Goal: Information Seeking & Learning: Learn about a topic

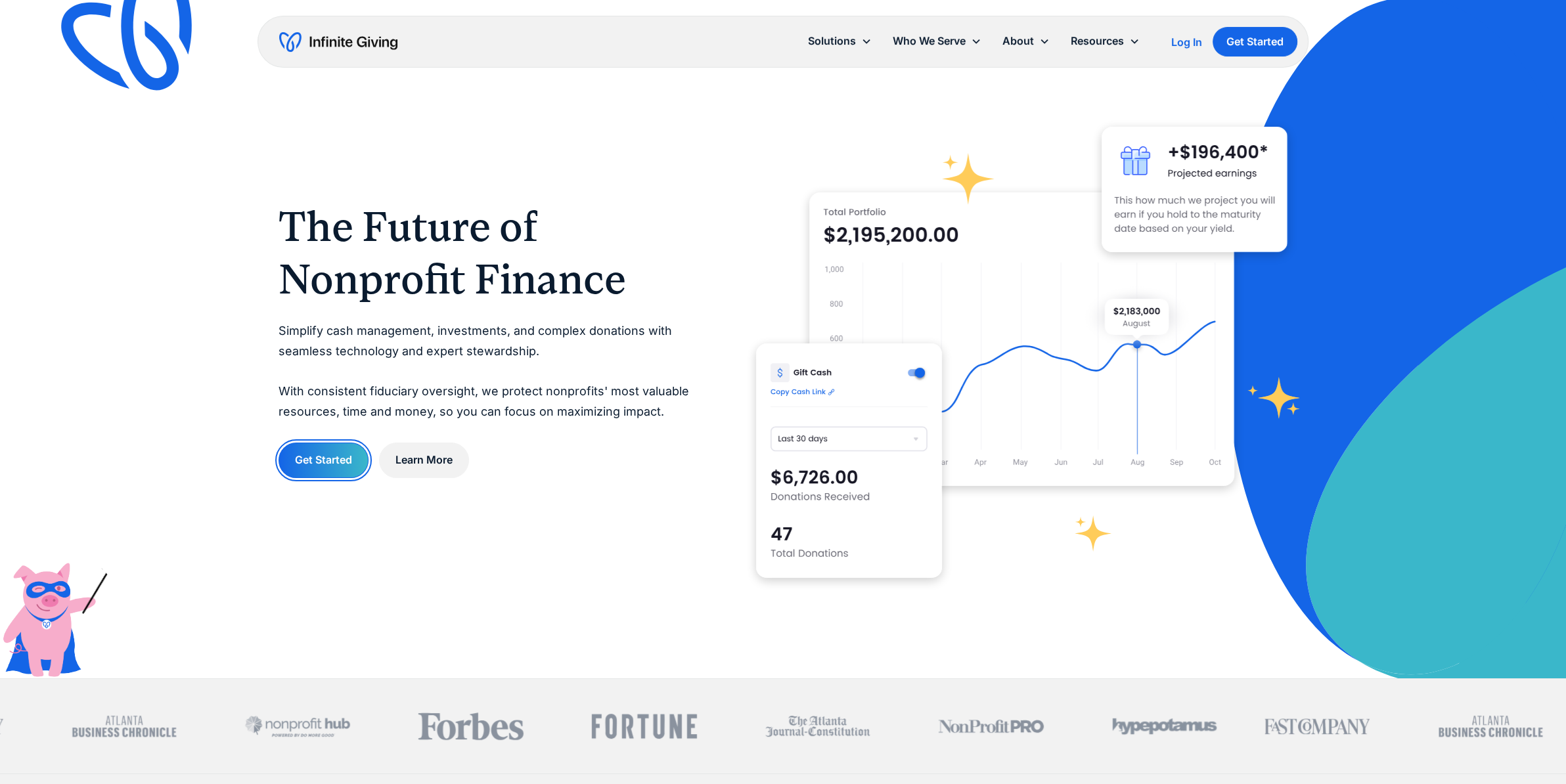
click at [342, 469] on link "Get Started" at bounding box center [323, 459] width 90 height 35
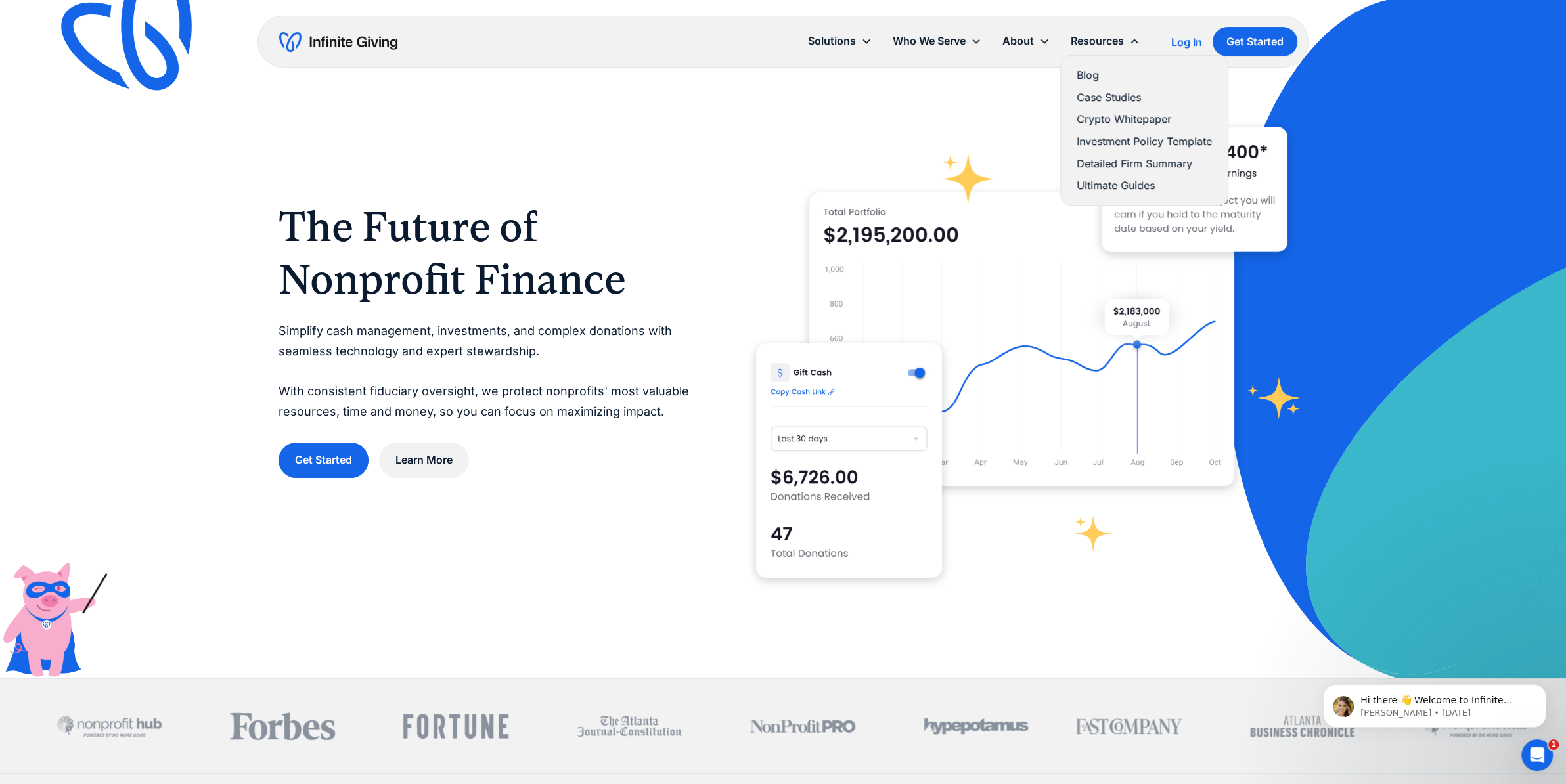
click at [1097, 181] on link "Ultimate Guides" at bounding box center [1144, 185] width 135 height 18
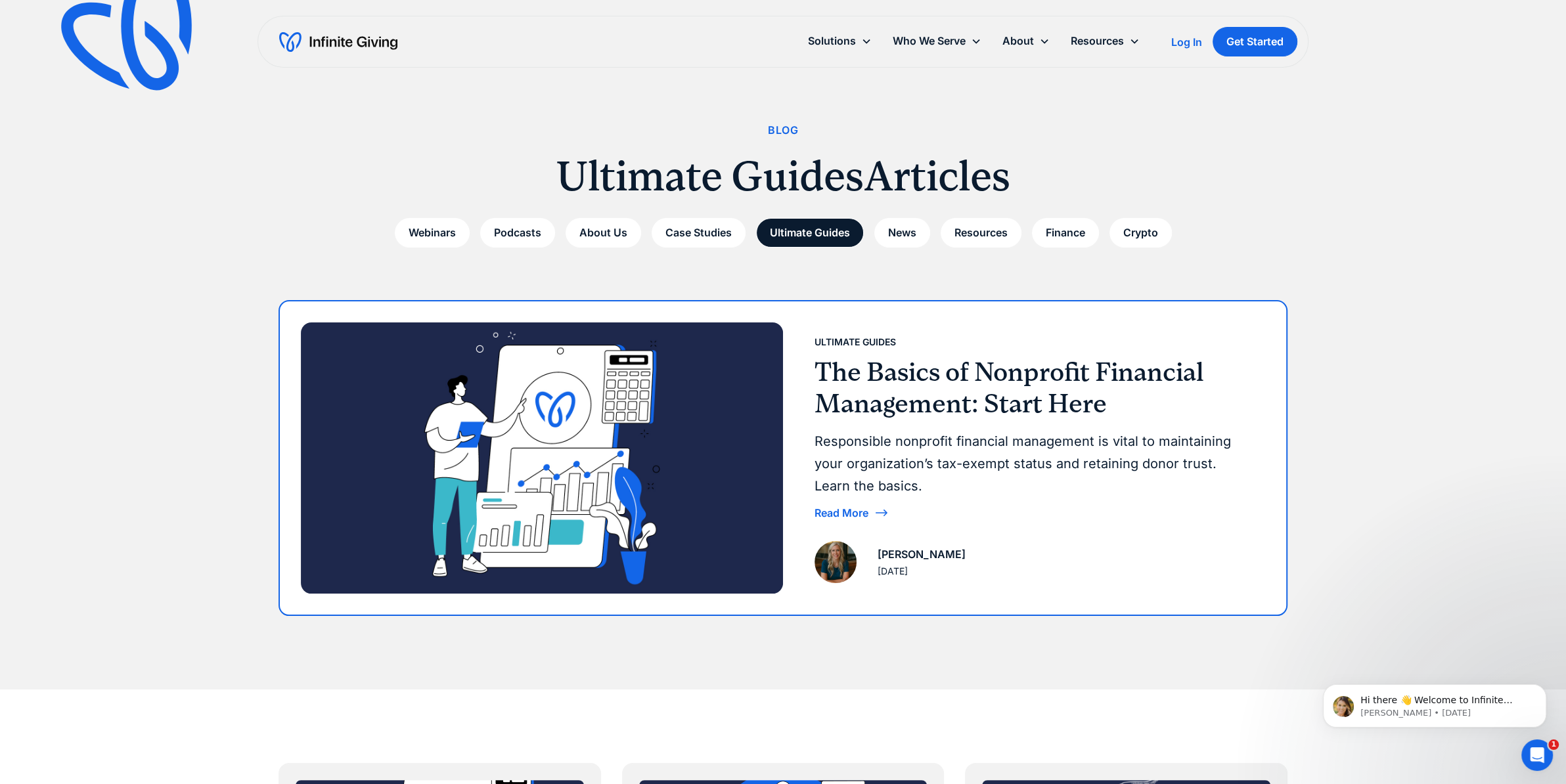
scroll to position [4, 0]
click at [770, 361] on img at bounding box center [542, 459] width 482 height 271
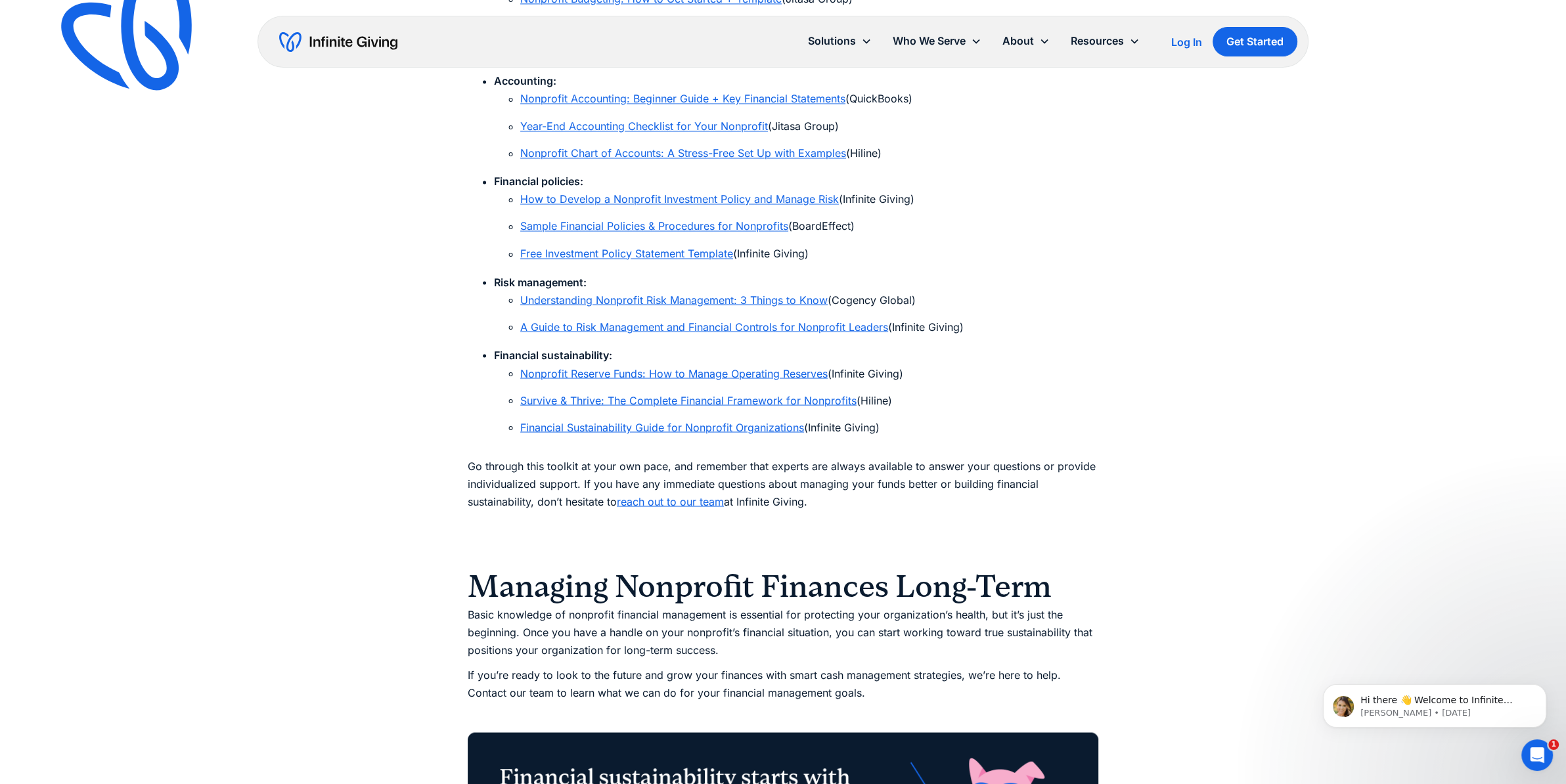
scroll to position [9236, 0]
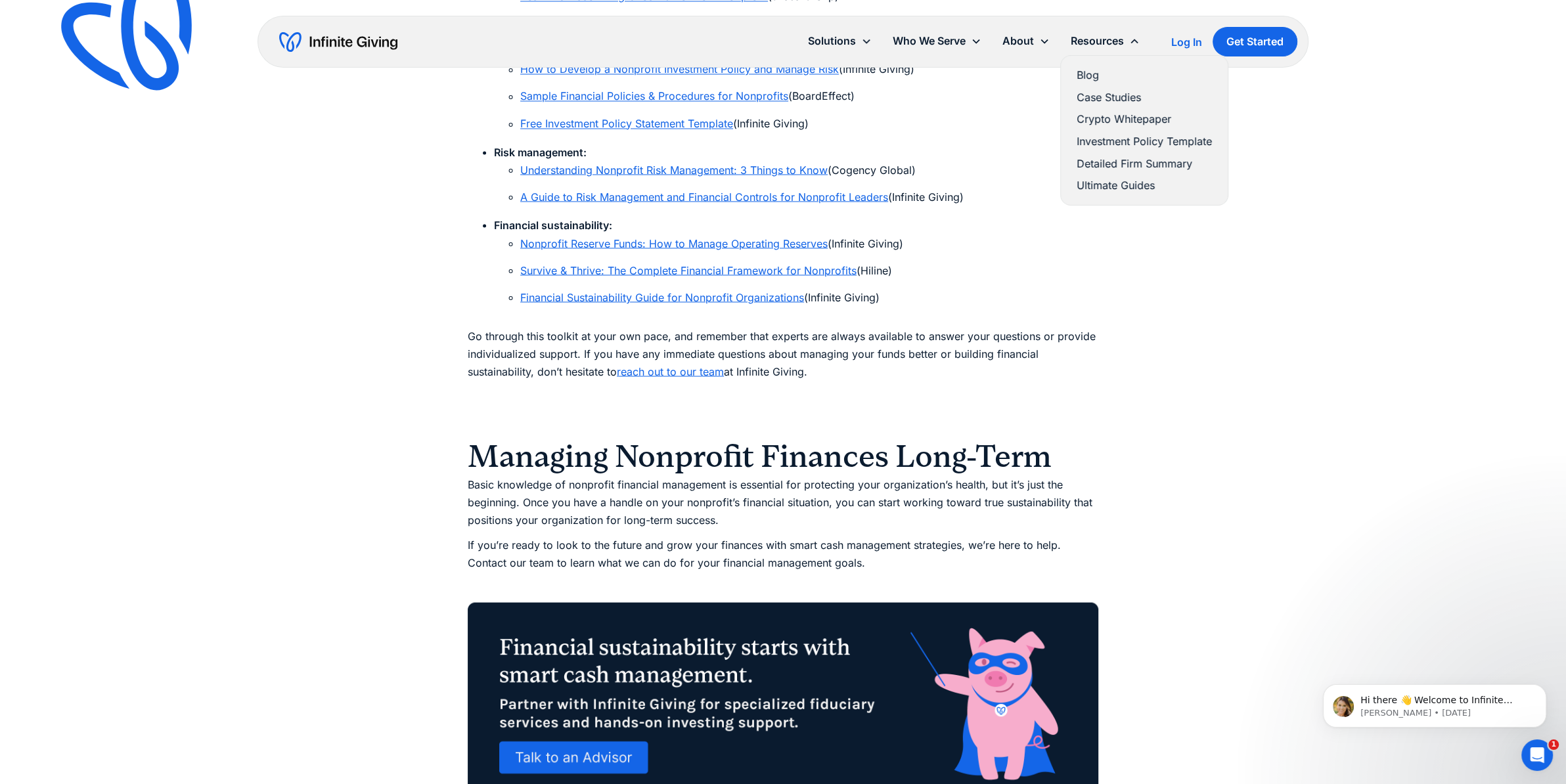
click at [1084, 76] on link "Blog" at bounding box center [1144, 75] width 135 height 18
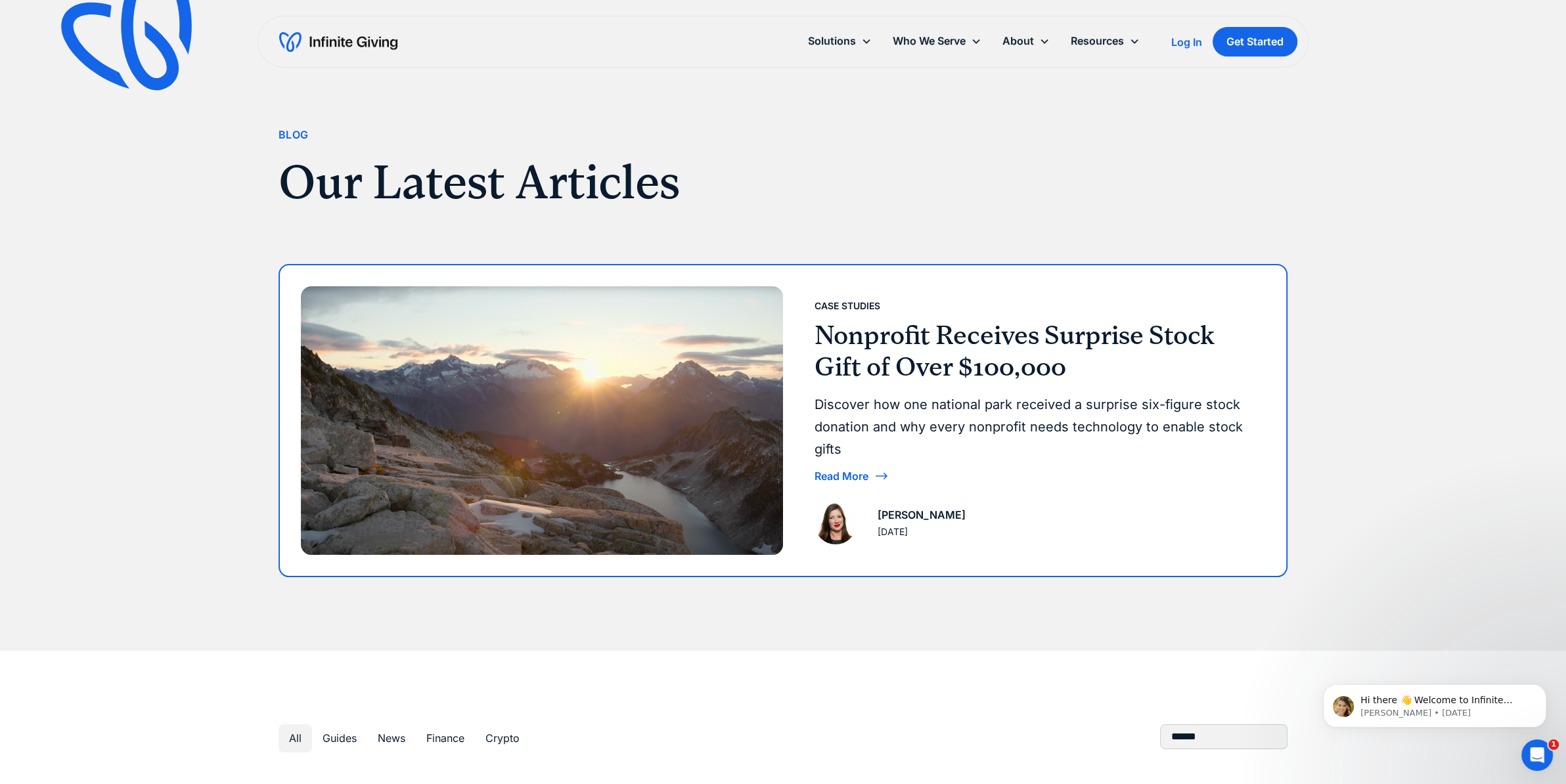
click at [647, 332] on img at bounding box center [542, 420] width 482 height 269
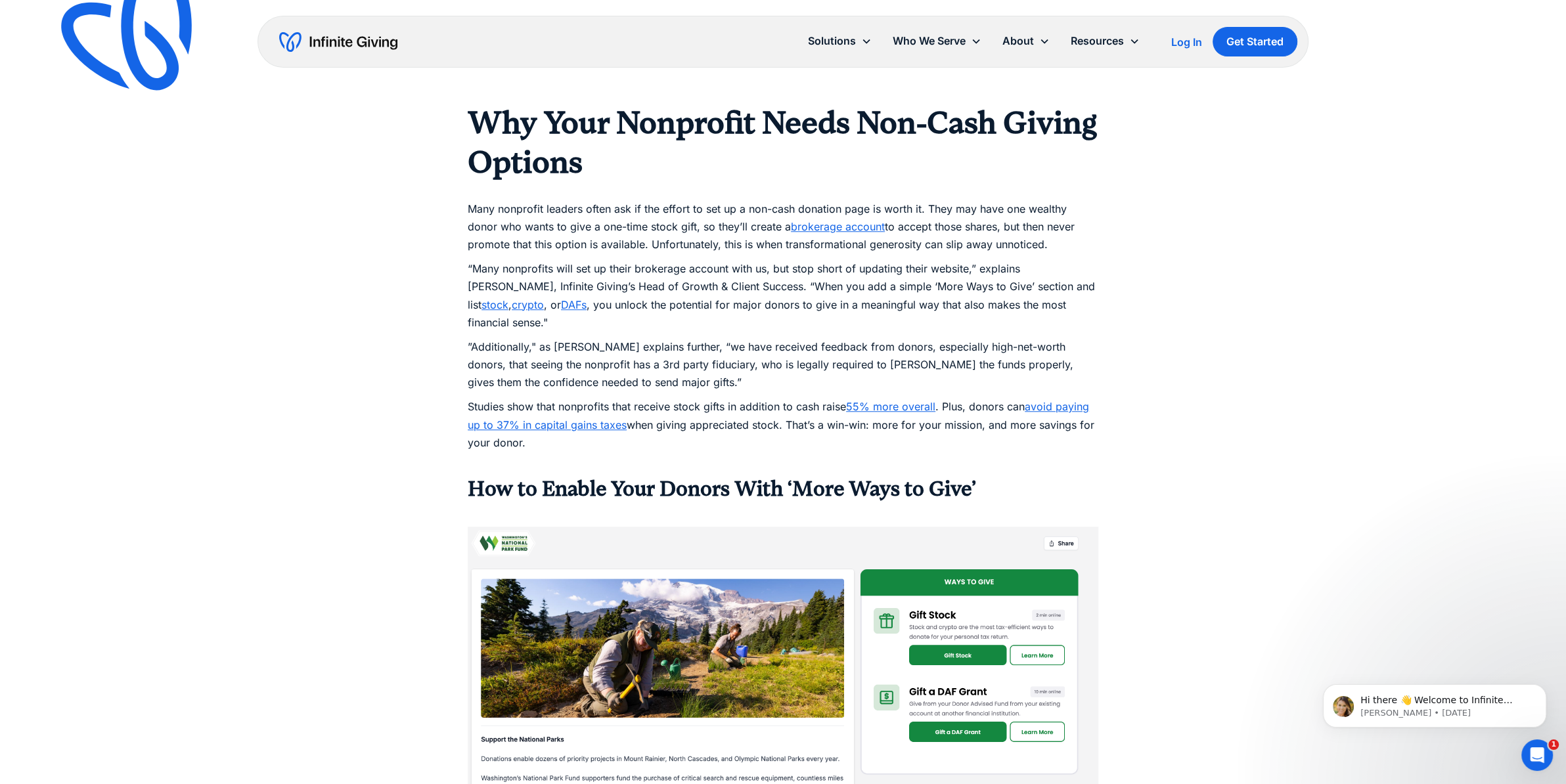
scroll to position [1737, 0]
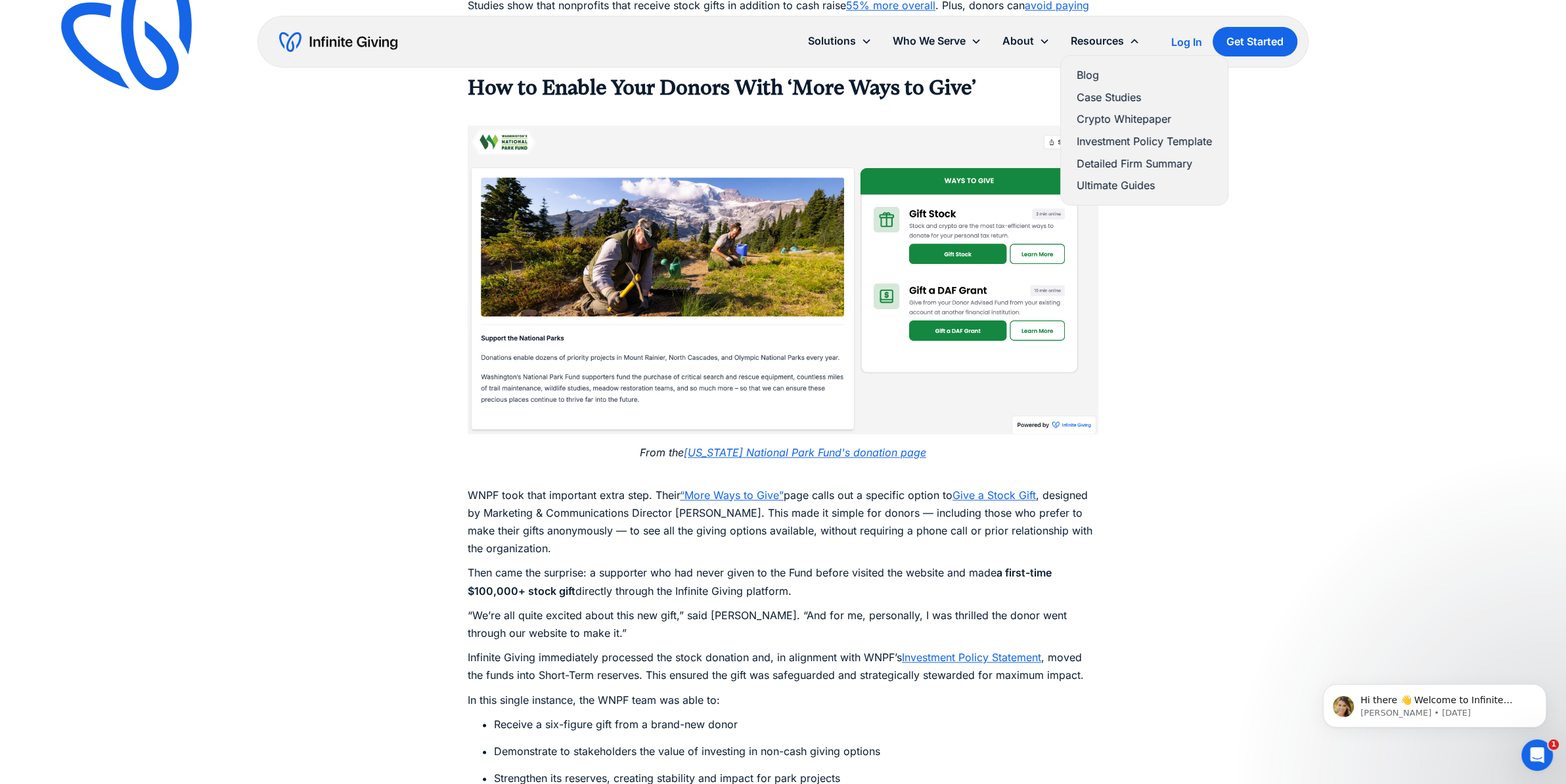
click at [1103, 94] on link "Case Studies" at bounding box center [1144, 97] width 135 height 18
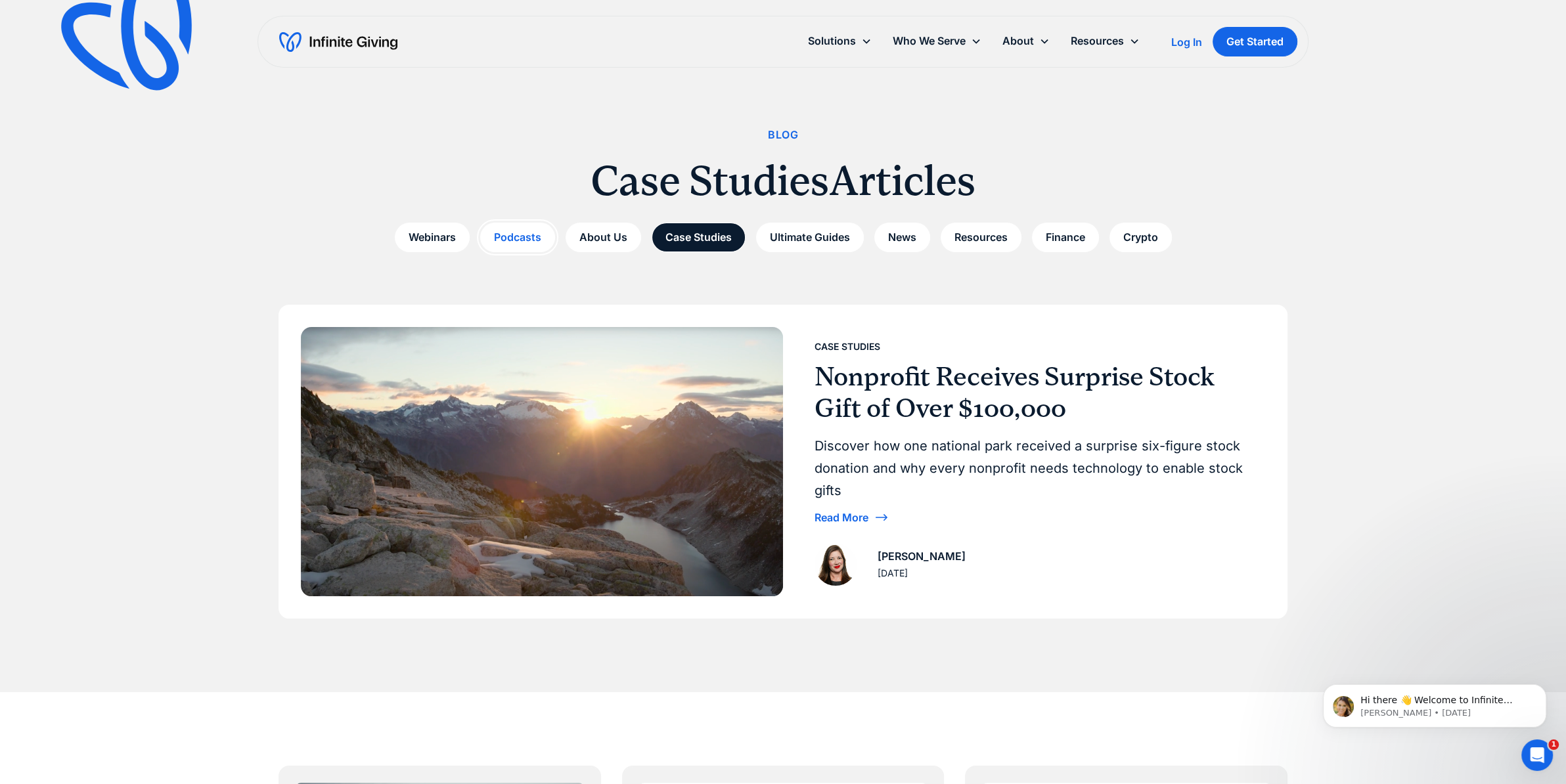
click at [531, 235] on link "Podcasts" at bounding box center [518, 237] width 75 height 30
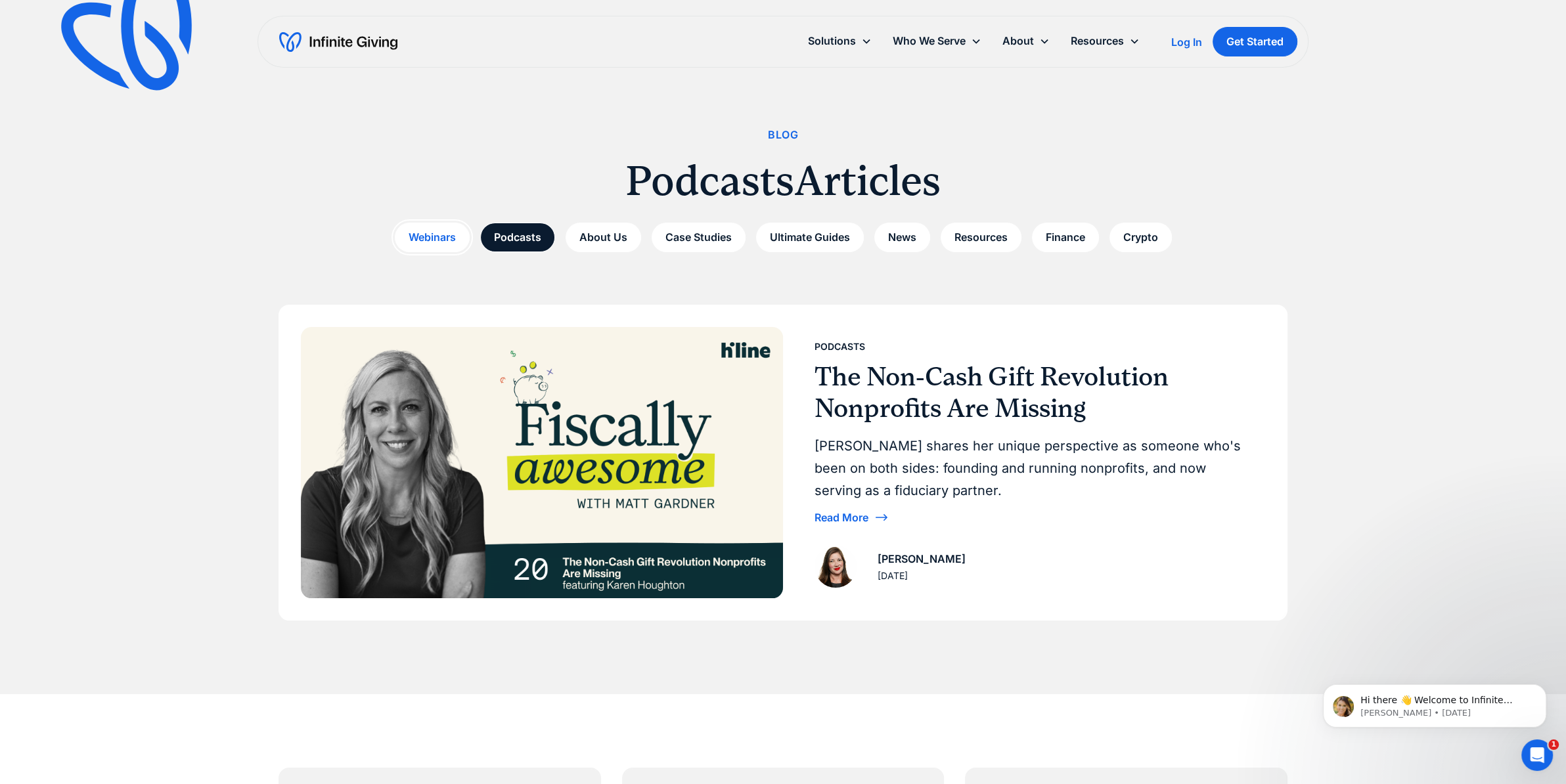
click at [445, 230] on link "Webinars" at bounding box center [433, 237] width 75 height 30
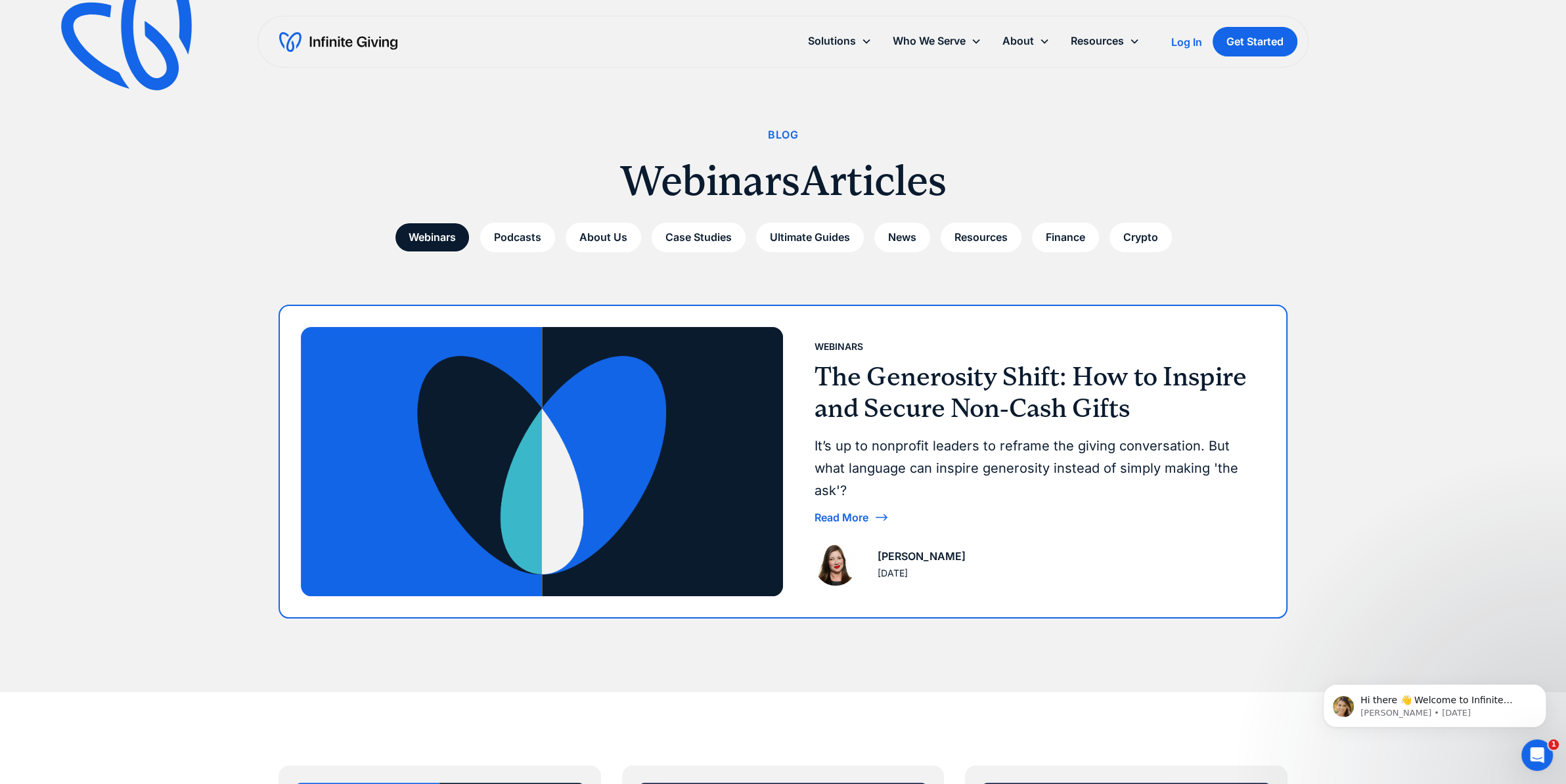
click at [531, 376] on img at bounding box center [542, 461] width 482 height 269
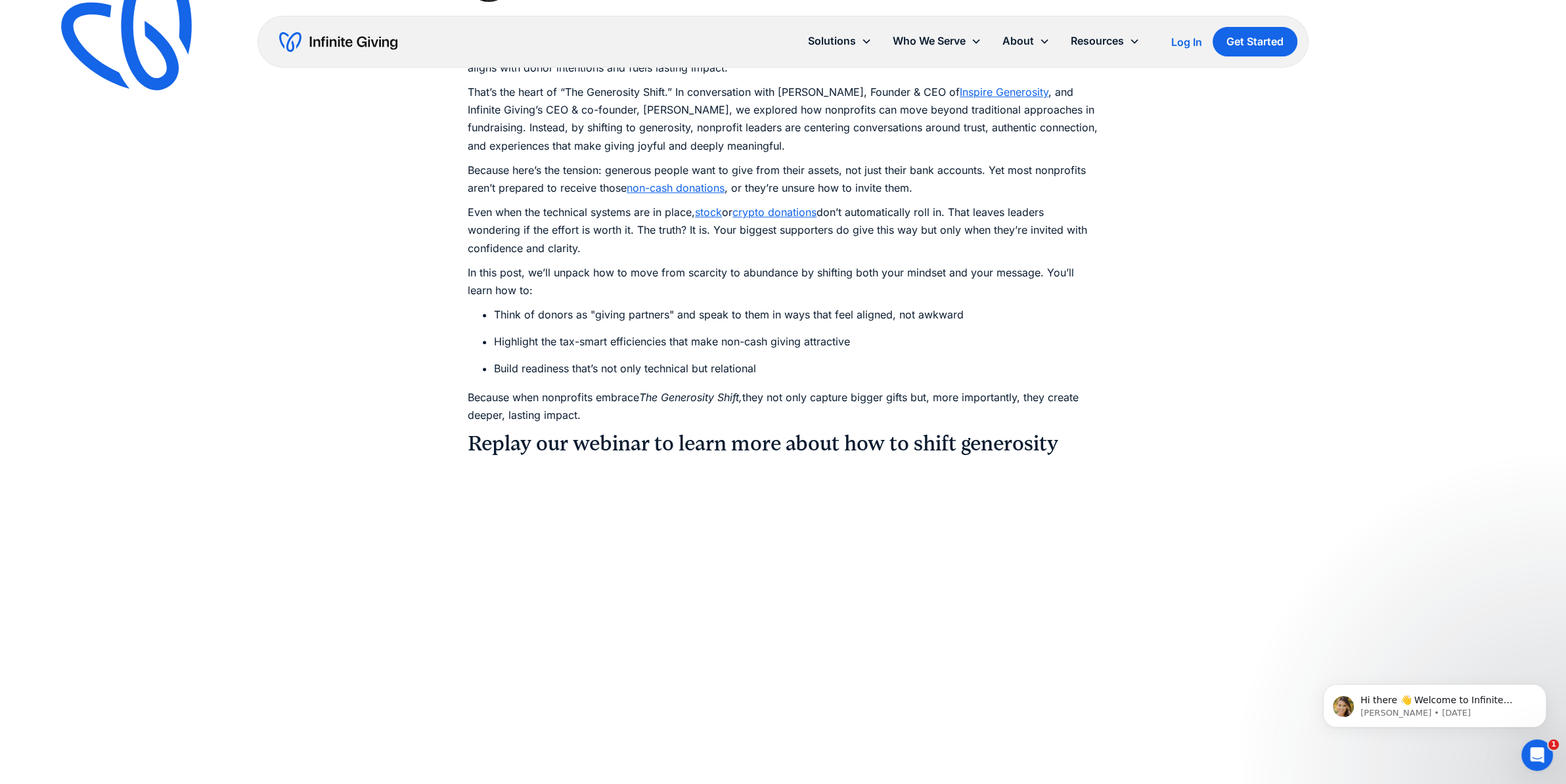
scroll to position [1029, 0]
